Goal: Information Seeking & Learning: Learn about a topic

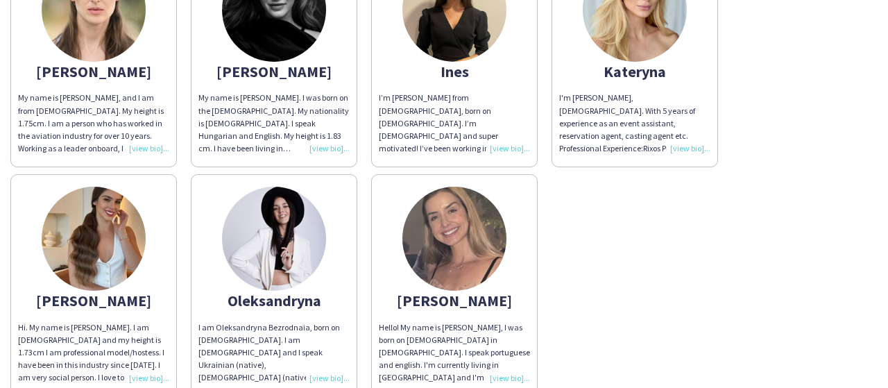
scroll to position [139, 0]
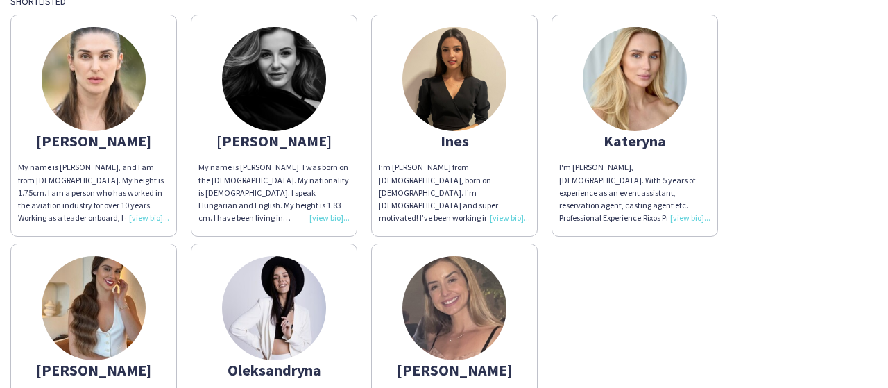
click at [507, 220] on div "I’m [PERSON_NAME] from [DEMOGRAPHIC_DATA], born on [DEMOGRAPHIC_DATA]. I’m [DEM…" at bounding box center [454, 192] width 151 height 63
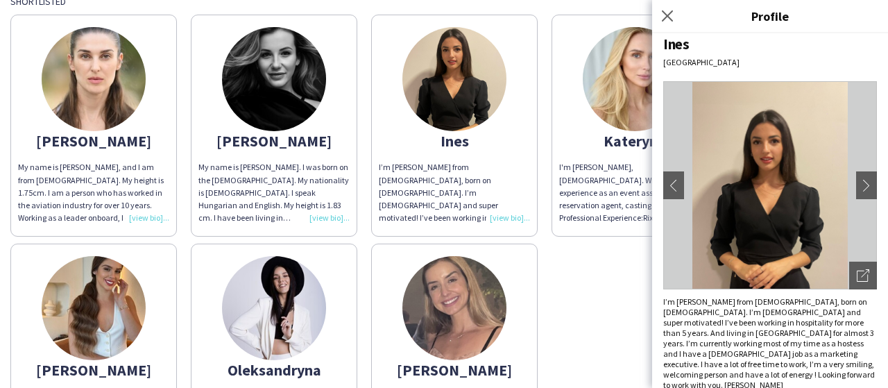
scroll to position [12, 0]
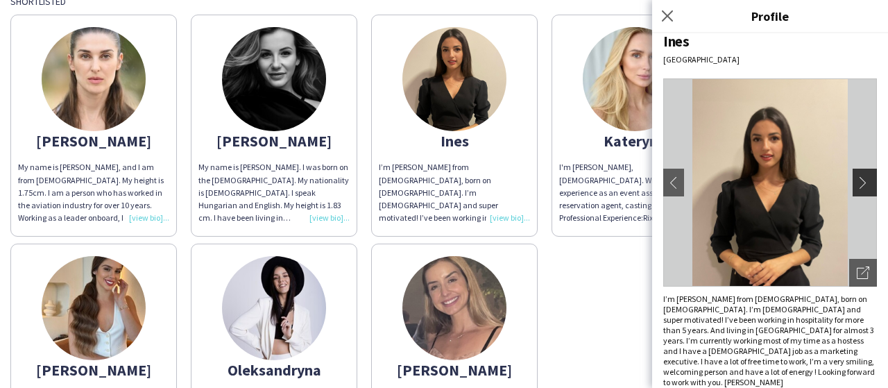
click at [857, 181] on app-icon "chevron-right" at bounding box center [866, 182] width 19 height 12
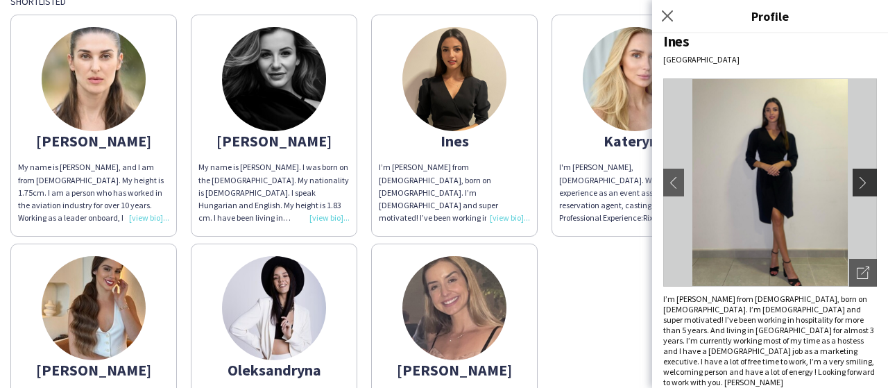
click at [857, 181] on app-icon "chevron-right" at bounding box center [866, 182] width 19 height 12
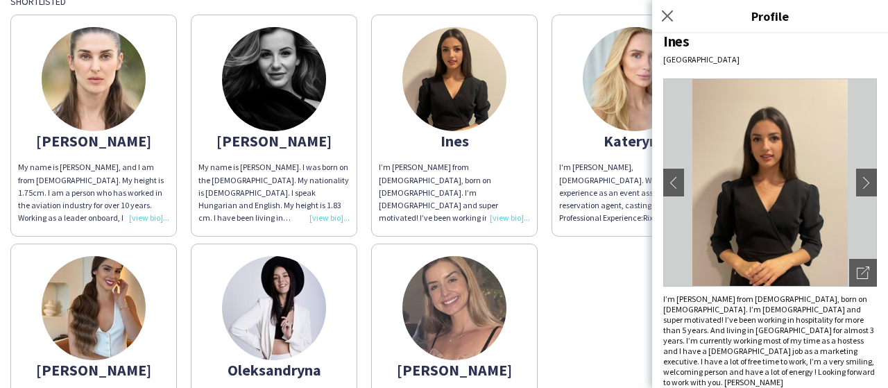
click at [634, 251] on div "[PERSON_NAME] My name is [PERSON_NAME], and I am from [DEMOGRAPHIC_DATA]. My he…" at bounding box center [444, 237] width 868 height 458
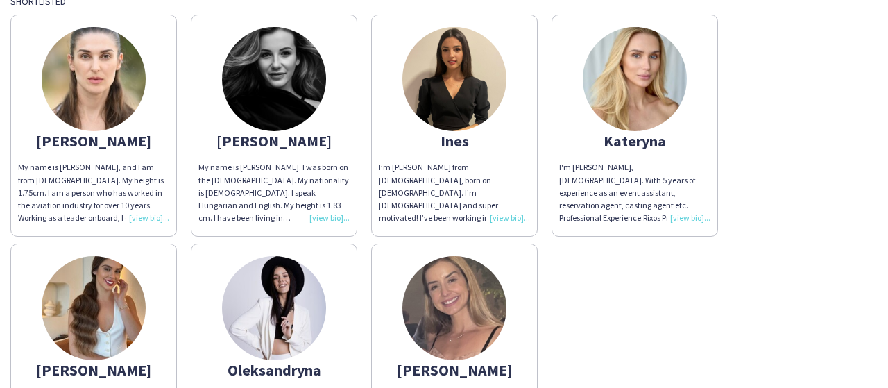
click at [685, 220] on div "I'm [PERSON_NAME], [DEMOGRAPHIC_DATA]. With 5 years of experience as an event a…" at bounding box center [634, 192] width 151 height 63
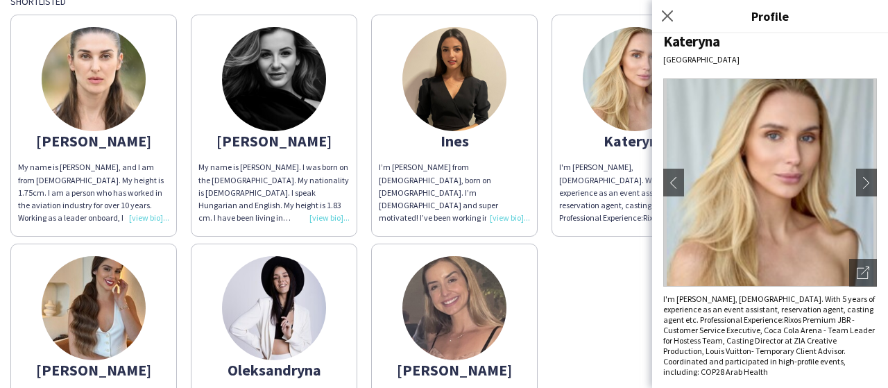
click at [582, 290] on div "[PERSON_NAME] My name is [PERSON_NAME], and I am from [DEMOGRAPHIC_DATA]. My he…" at bounding box center [444, 237] width 868 height 458
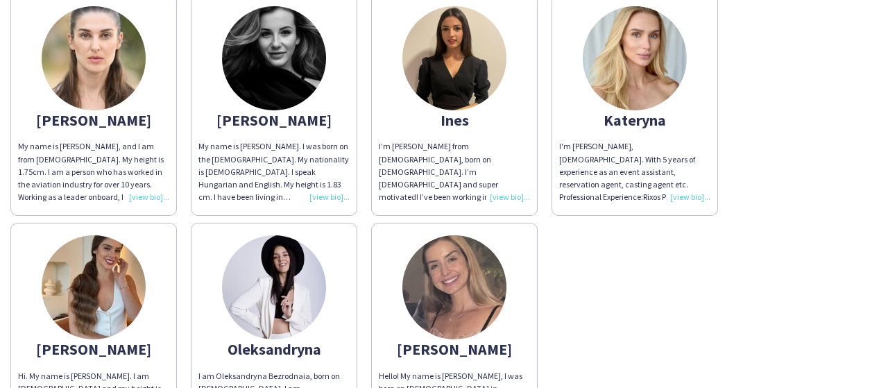
scroll to position [139, 0]
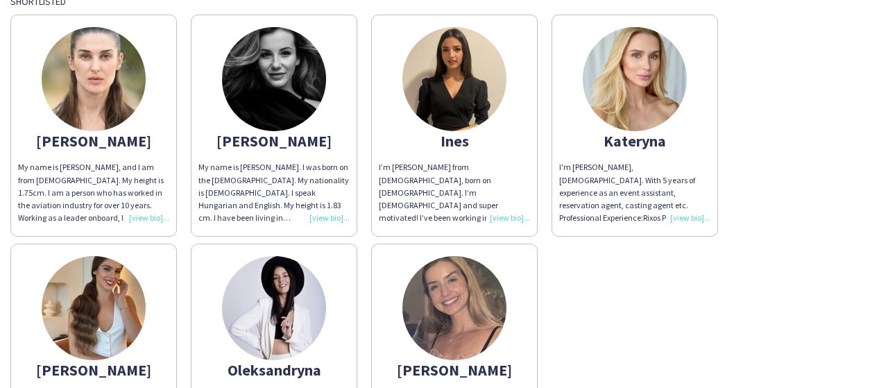
click at [692, 217] on div "I'm [PERSON_NAME], [DEMOGRAPHIC_DATA]. With 5 years of experience as an event a…" at bounding box center [634, 192] width 151 height 63
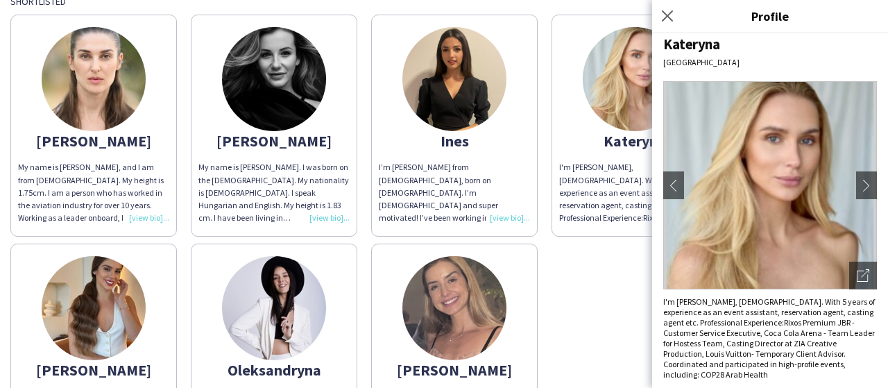
scroll to position [12, 0]
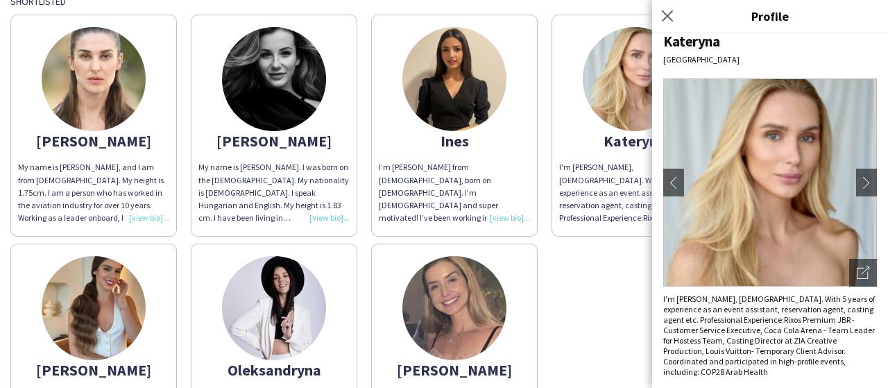
click at [516, 214] on div "I’m [PERSON_NAME] from [DEMOGRAPHIC_DATA], born on [DEMOGRAPHIC_DATA]. I’m [DEM…" at bounding box center [454, 192] width 151 height 63
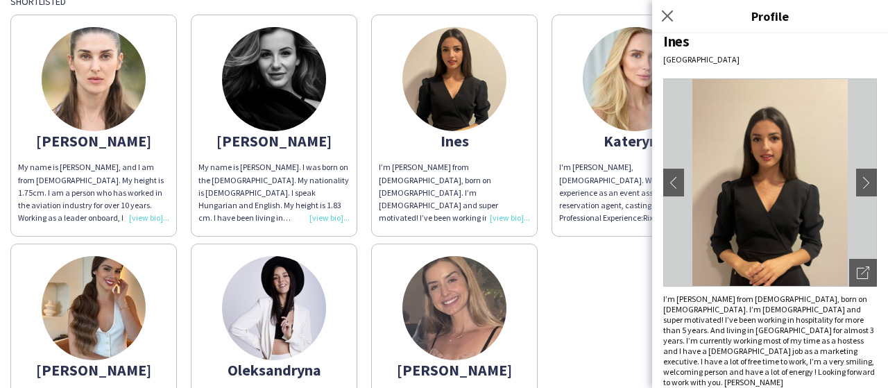
click at [504, 215] on div "I’m [PERSON_NAME] from [DEMOGRAPHIC_DATA], born on [DEMOGRAPHIC_DATA]. I’m [DEM…" at bounding box center [454, 192] width 151 height 63
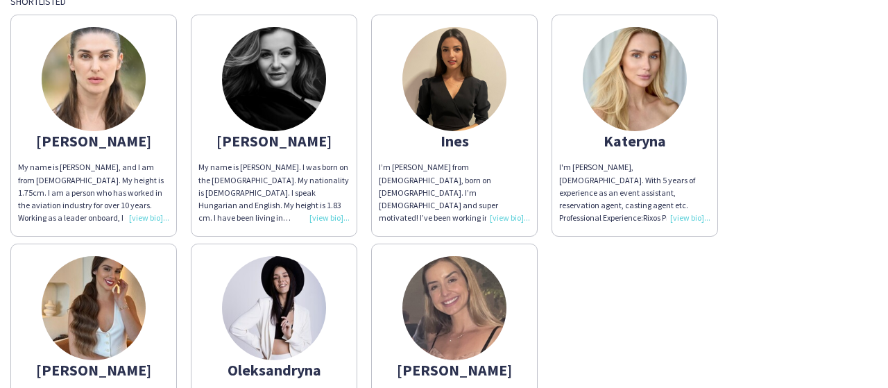
click at [504, 215] on div "I’m [PERSON_NAME] from [DEMOGRAPHIC_DATA], born on [DEMOGRAPHIC_DATA]. I’m [DEM…" at bounding box center [454, 192] width 151 height 63
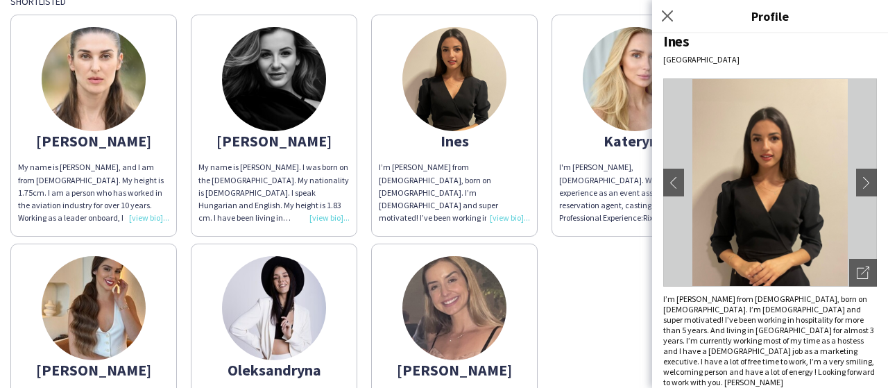
click at [631, 299] on div "[PERSON_NAME] My name is [PERSON_NAME], and I am from [DEMOGRAPHIC_DATA]. My he…" at bounding box center [444, 237] width 868 height 458
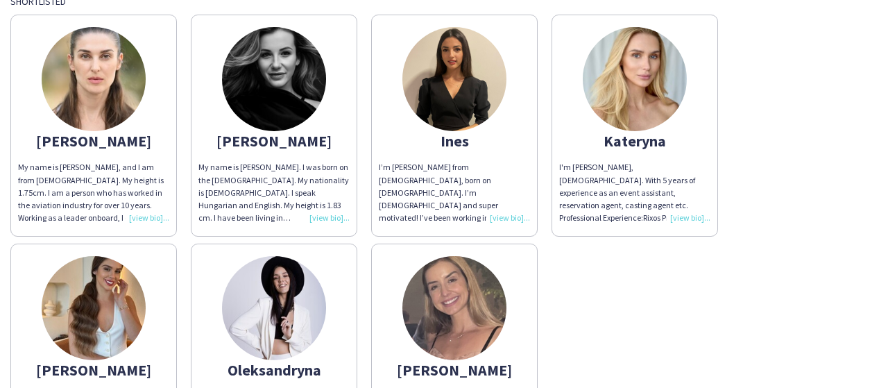
click at [680, 221] on div "I'm [PERSON_NAME], [DEMOGRAPHIC_DATA]. With 5 years of experience as an event a…" at bounding box center [634, 192] width 151 height 63
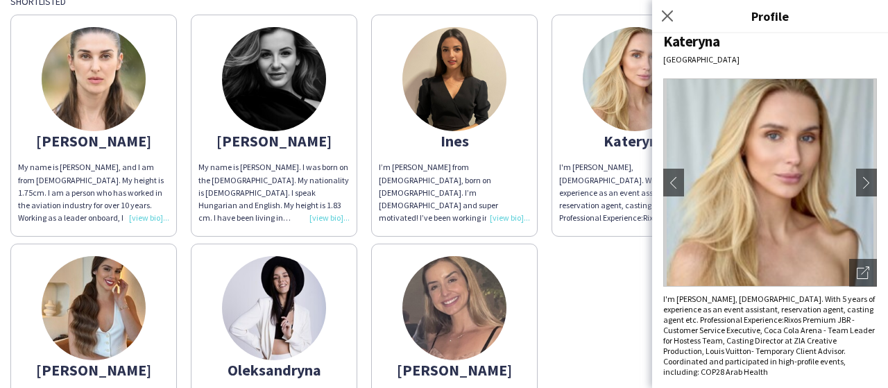
click at [502, 214] on div "I’m [PERSON_NAME] from [DEMOGRAPHIC_DATA], born on [DEMOGRAPHIC_DATA]. I’m [DEM…" at bounding box center [454, 192] width 151 height 63
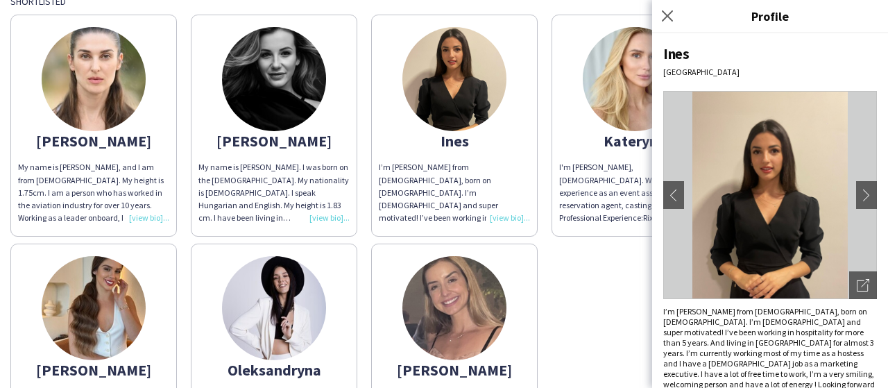
scroll to position [208, 0]
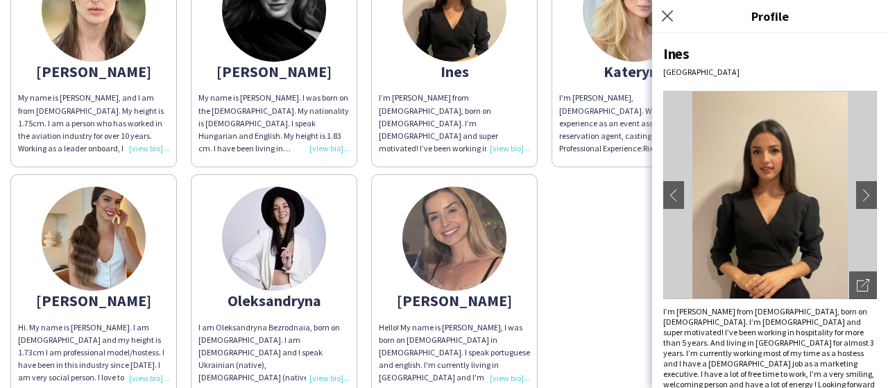
click at [564, 251] on div "[PERSON_NAME] My name is [PERSON_NAME], and I am from [DEMOGRAPHIC_DATA]. My he…" at bounding box center [444, 167] width 868 height 458
